Goal: Find specific page/section: Find specific page/section

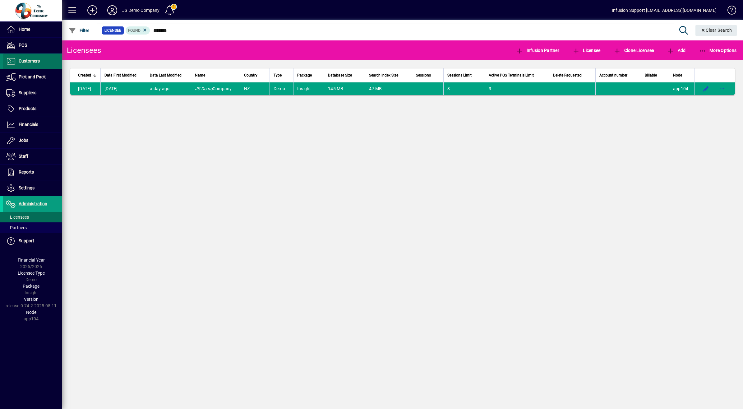
click at [32, 62] on span "Customers" at bounding box center [29, 60] width 21 height 5
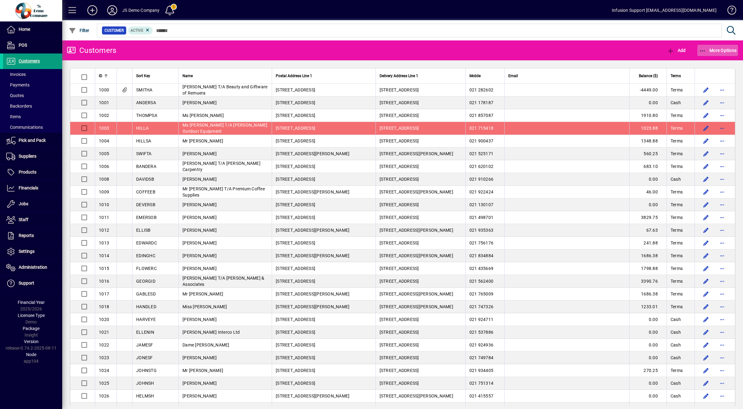
click at [729, 49] on span "More Options" at bounding box center [718, 50] width 38 height 5
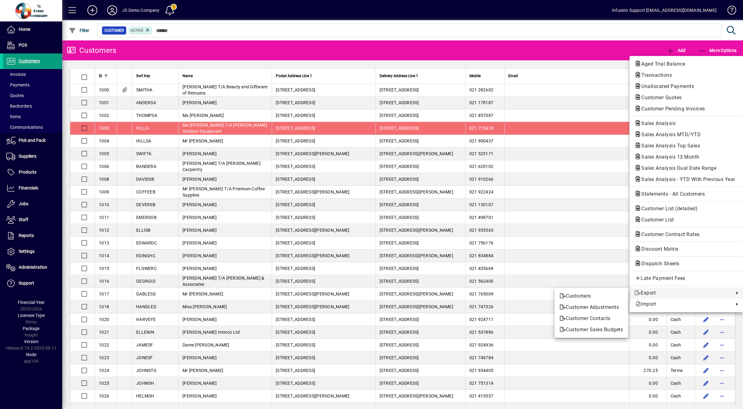
click at [25, 172] on div at bounding box center [371, 204] width 743 height 409
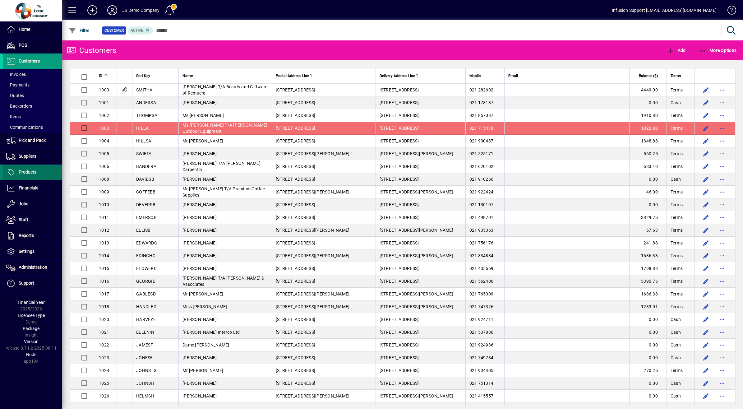
click at [27, 169] on span "Products" at bounding box center [28, 171] width 18 height 5
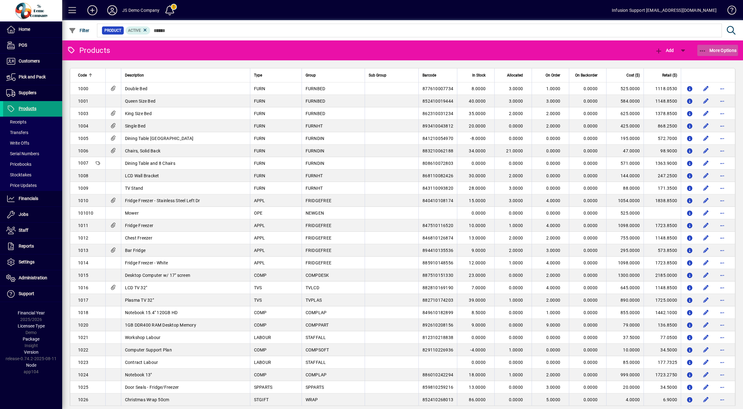
click at [700, 48] on icon "button" at bounding box center [703, 51] width 8 height 6
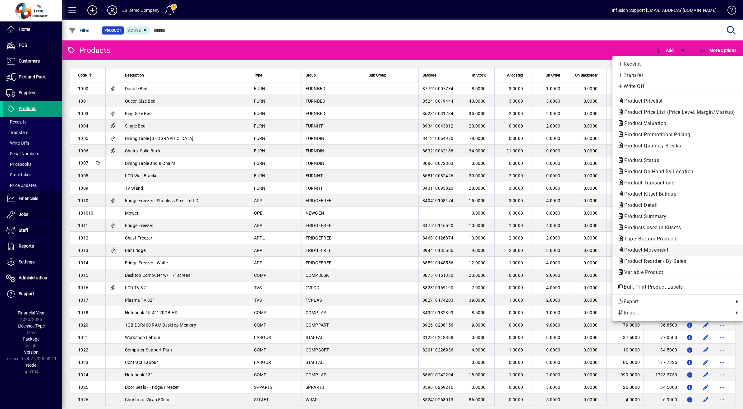
click at [683, 249] on span "Product Movement" at bounding box center [677, 249] width 121 height 7
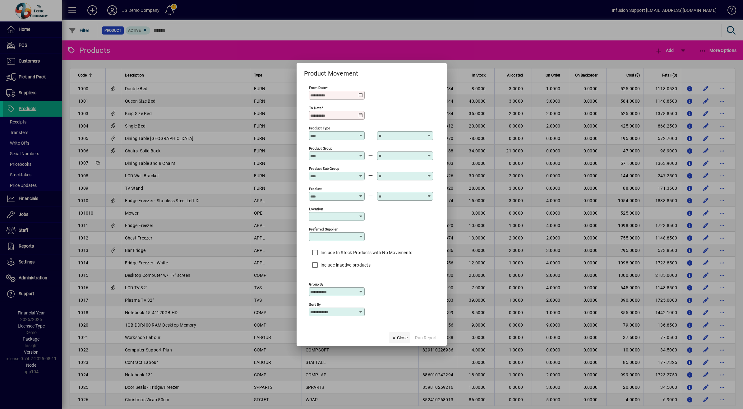
click at [399, 341] on span "Close" at bounding box center [399, 337] width 16 height 7
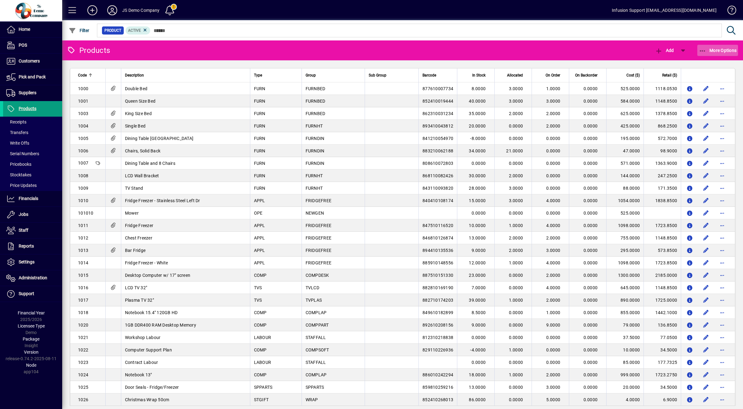
click at [707, 46] on span "button" at bounding box center [717, 50] width 41 height 15
